Goal: Task Accomplishment & Management: Manage account settings

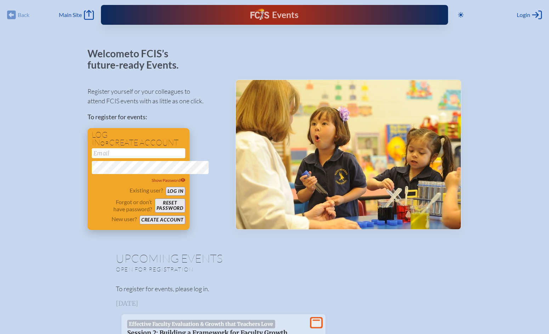
click at [92, 158] on input "email" at bounding box center [138, 153] width 93 height 10
type input "[EMAIL_ADDRESS][DOMAIN_NAME]"
click at [166, 187] on button "Log in" at bounding box center [175, 191] width 19 height 9
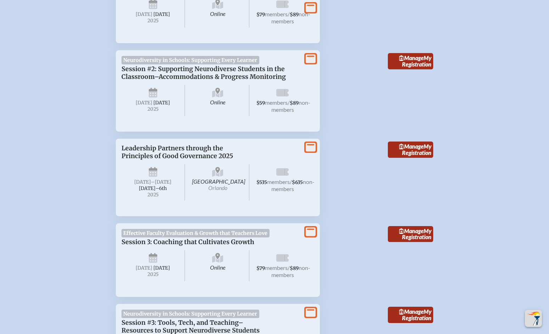
scroll to position [318, 0]
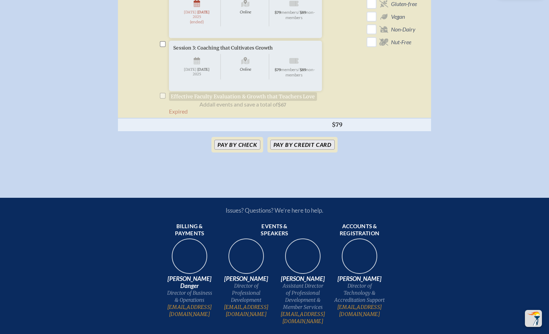
scroll to position [326, 0]
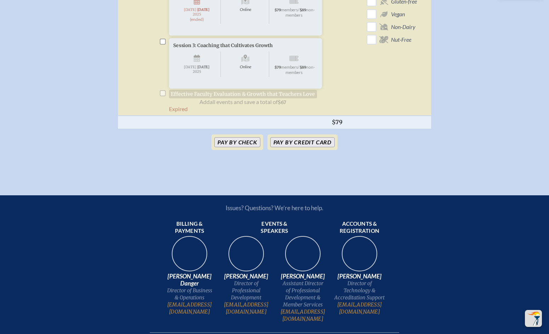
click at [159, 106] on li "Session 3: Coaching that Cultivates Growth Online Tuesday , October 14th , 2025…" at bounding box center [242, 71] width 167 height 67
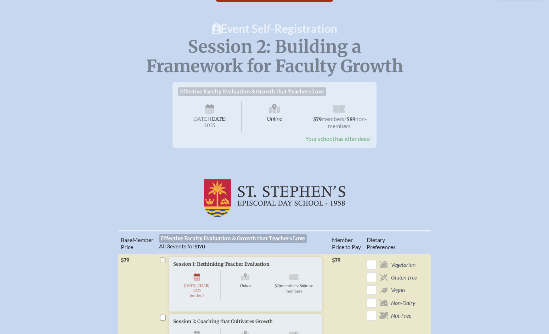
scroll to position [0, 0]
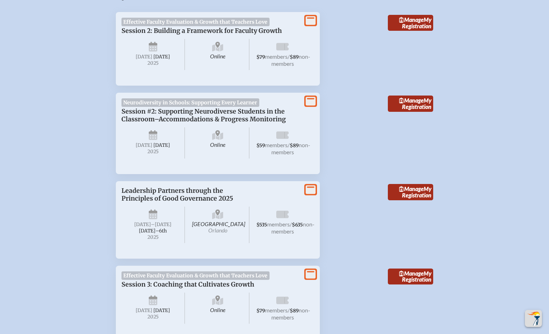
scroll to position [274, 0]
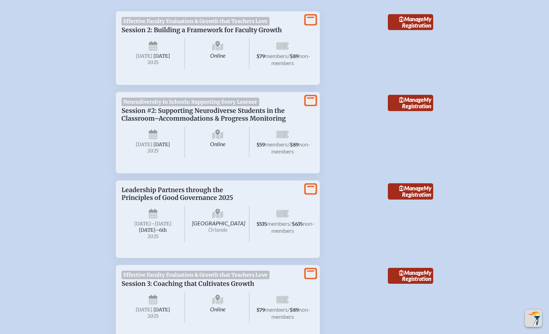
click at [316, 24] on icon at bounding box center [311, 19] width 10 height 9
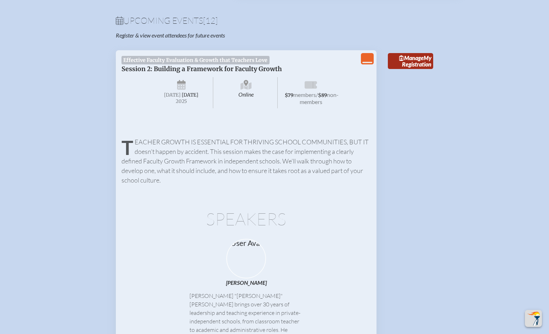
scroll to position [210, 0]
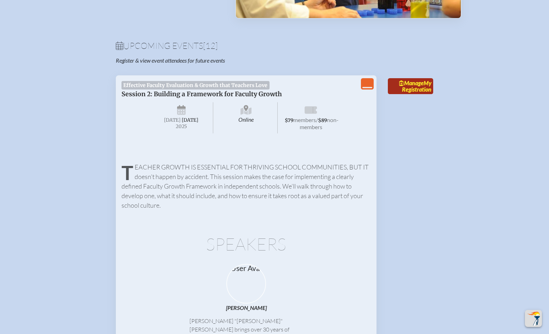
click at [424, 86] on span "Manage" at bounding box center [411, 83] width 24 height 7
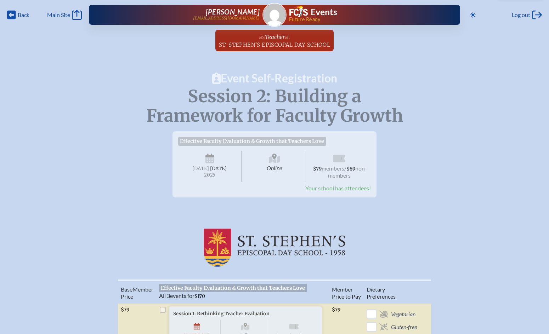
click at [359, 192] on span "Your school has attendees!" at bounding box center [338, 188] width 66 height 7
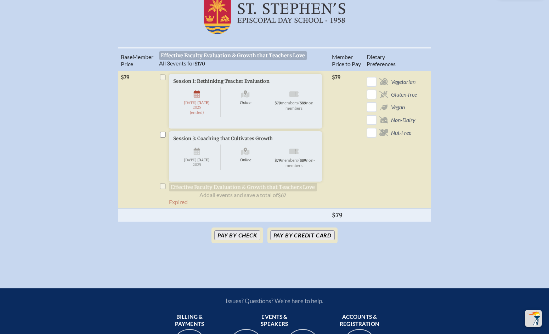
scroll to position [235, 0]
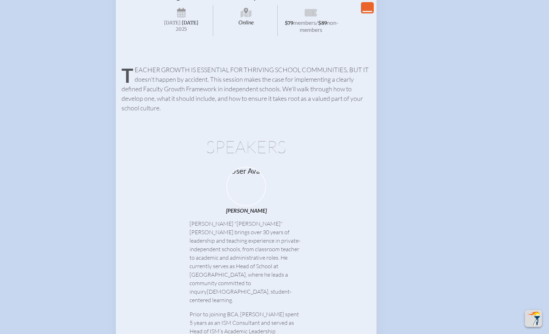
scroll to position [301, 0]
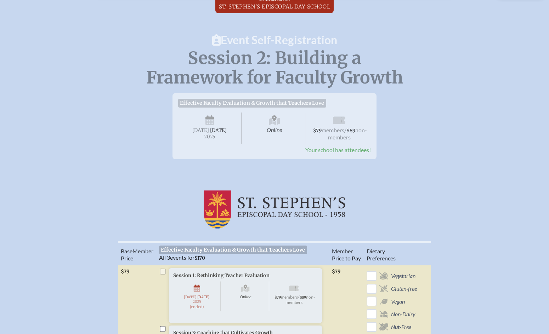
scroll to position [40, 0]
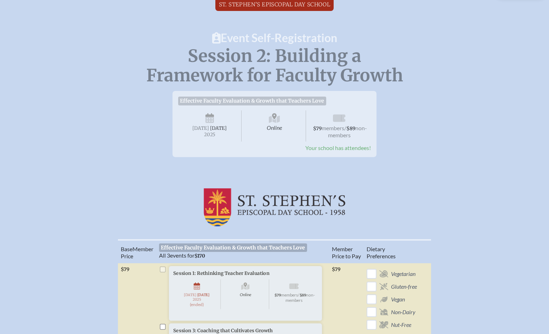
click at [259, 105] on span "Effective Faculty Evaluation & Growth that Teachers Love" at bounding box center [252, 101] width 148 height 8
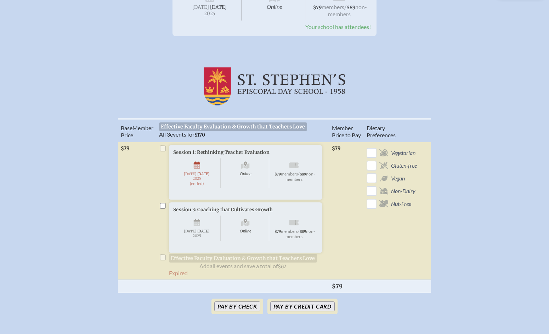
scroll to position [0, 0]
